Goal: Share content: Share content

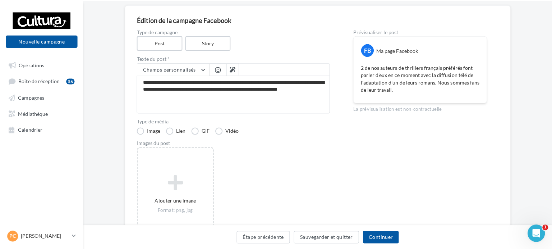
scroll to position [72, 0]
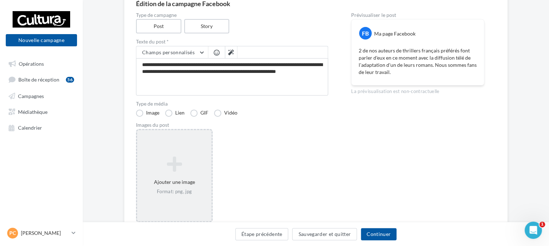
click at [177, 167] on icon at bounding box center [174, 164] width 69 height 17
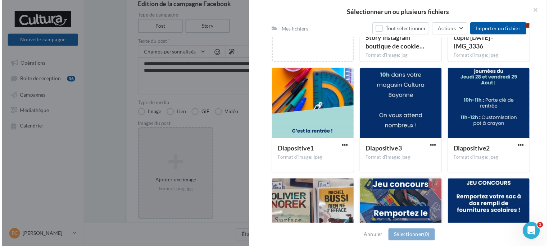
scroll to position [198, 0]
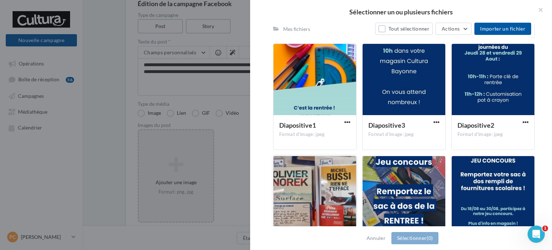
click at [328, 186] on div at bounding box center [315, 192] width 83 height 72
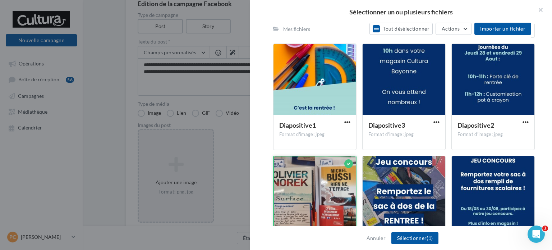
click at [328, 186] on div at bounding box center [315, 192] width 82 height 72
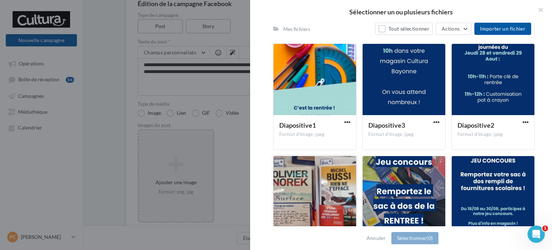
click at [314, 194] on div at bounding box center [315, 192] width 83 height 72
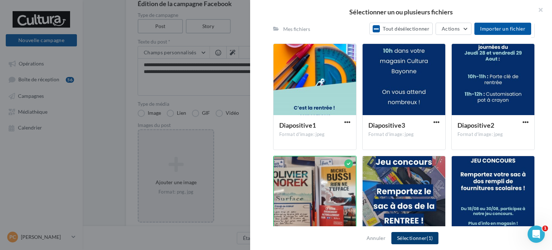
click at [422, 238] on button "Sélectionner (1)" at bounding box center [415, 238] width 47 height 12
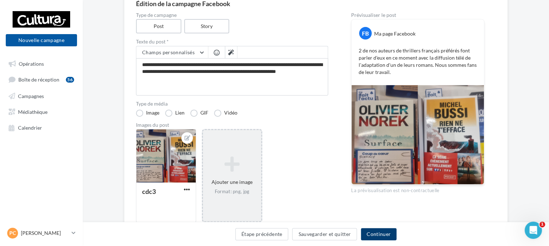
click at [382, 233] on button "Continuer" at bounding box center [379, 234] width 36 height 12
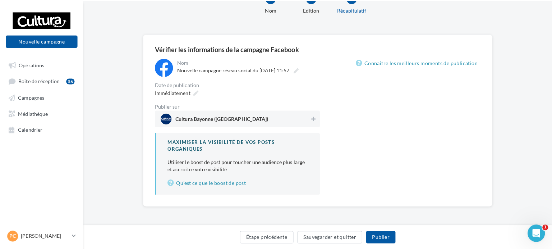
scroll to position [46, 0]
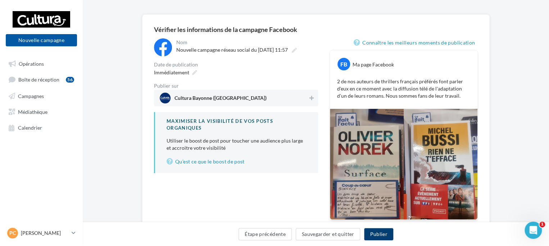
click at [376, 233] on button "Publier" at bounding box center [378, 234] width 29 height 12
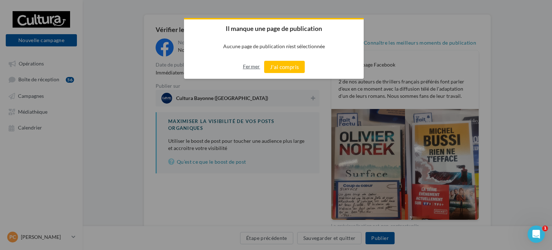
click at [247, 66] on button "Fermer" at bounding box center [251, 67] width 17 height 12
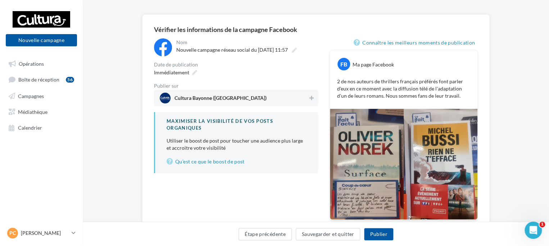
click at [269, 96] on span "Cultura Bayonne ([GEOGRAPHIC_DATA])" at bounding box center [234, 98] width 148 height 11
click at [377, 233] on button "Publier" at bounding box center [378, 234] width 29 height 12
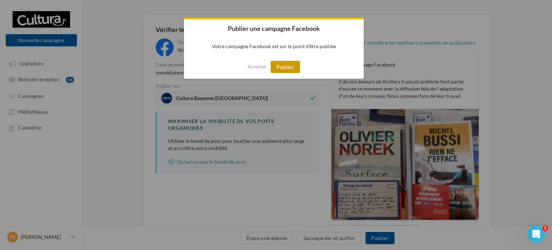
click at [285, 69] on button "Publier" at bounding box center [285, 67] width 29 height 12
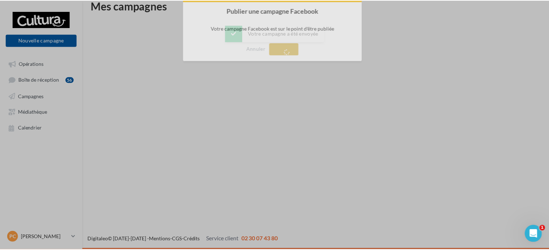
scroll to position [12, 0]
